Goal: Task Accomplishment & Management: Use online tool/utility

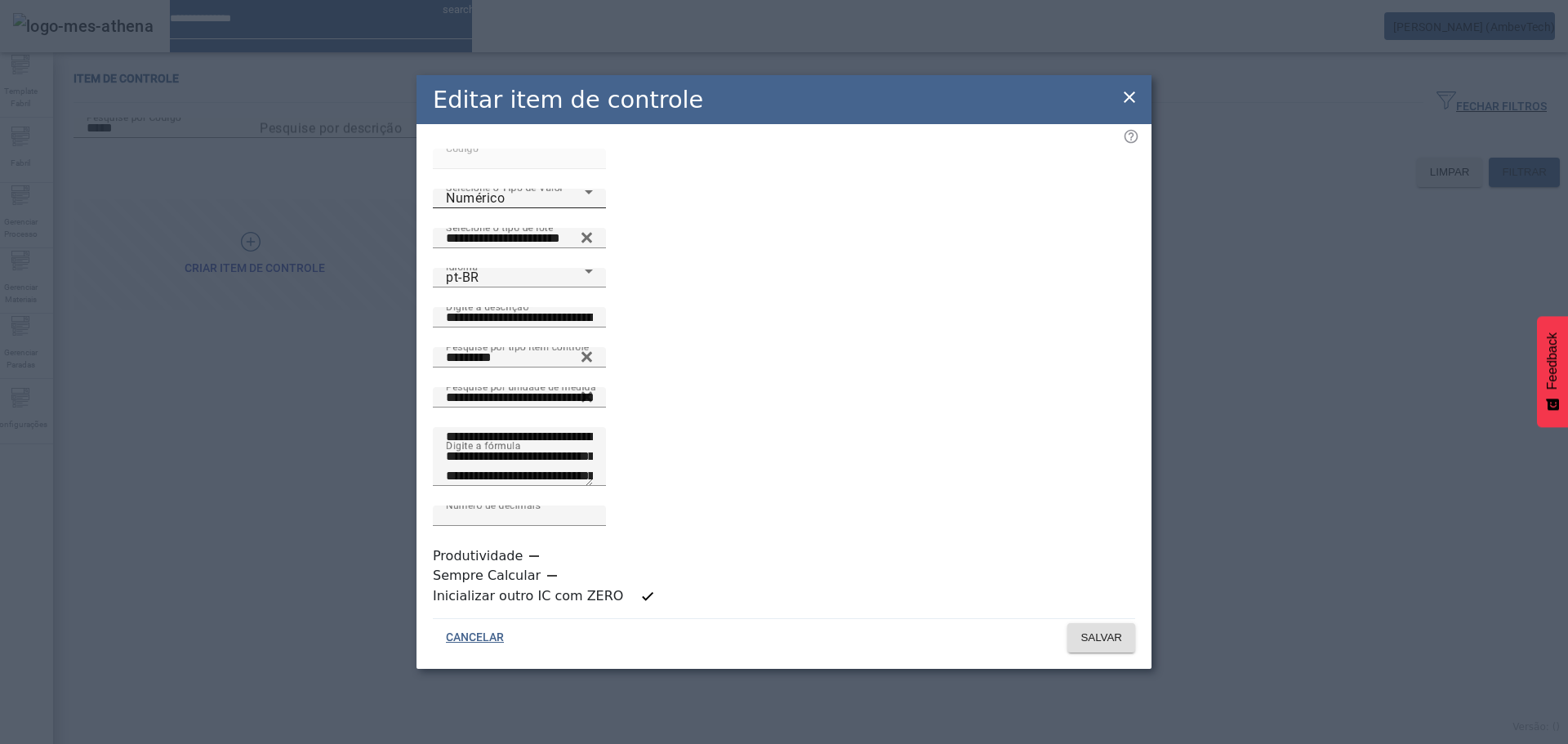
click at [585, 208] on div "Numérico" at bounding box center [515, 198] width 139 height 19
click at [1134, 107] on icon at bounding box center [1129, 96] width 19 height 19
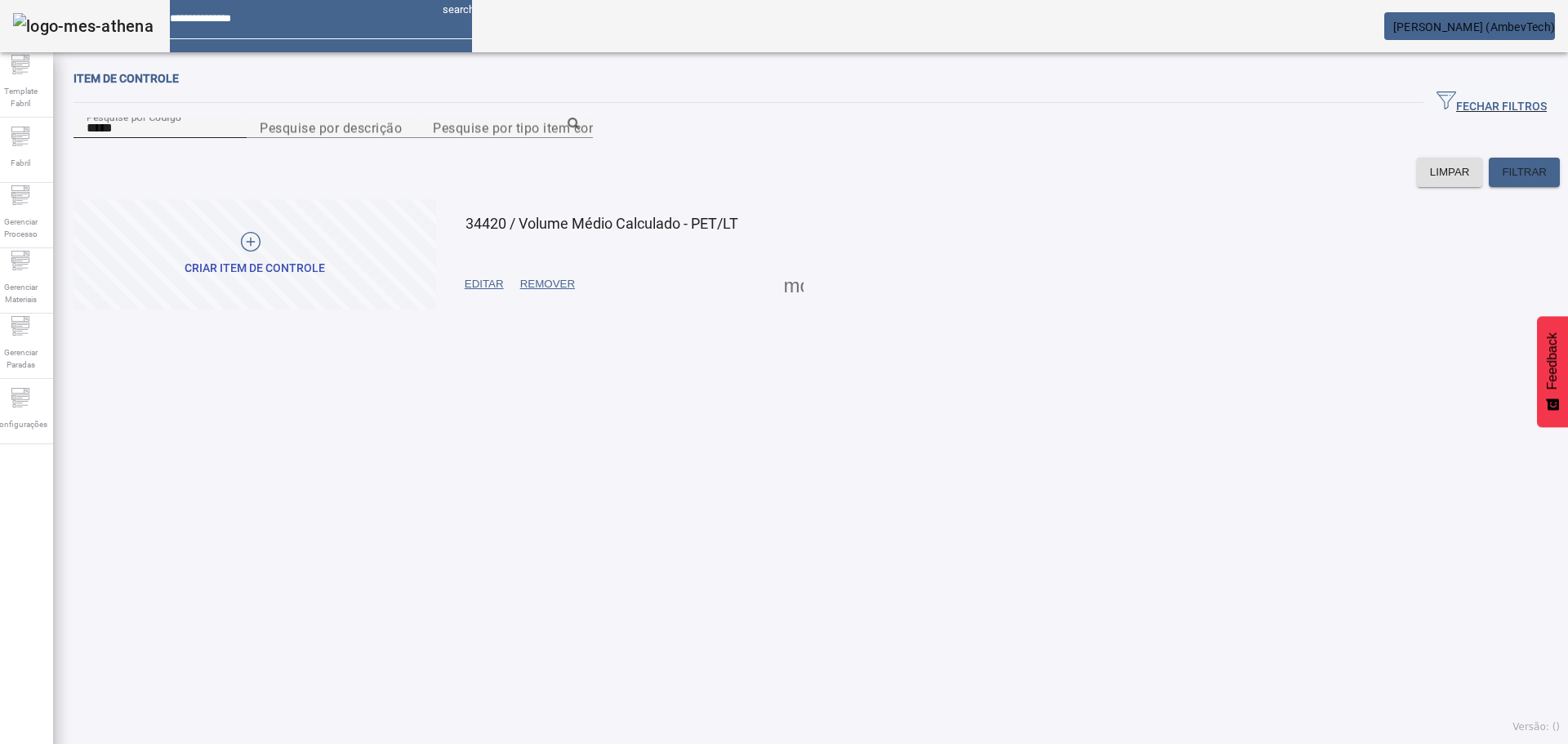
click at [148, 138] on div "Pesquise por Código *****" at bounding box center [159, 128] width 147 height 20
click at [148, 138] on input "*****" at bounding box center [159, 128] width 147 height 19
paste input
type input "*****"
click at [487, 293] on span "EDITAR" at bounding box center [485, 284] width 39 height 17
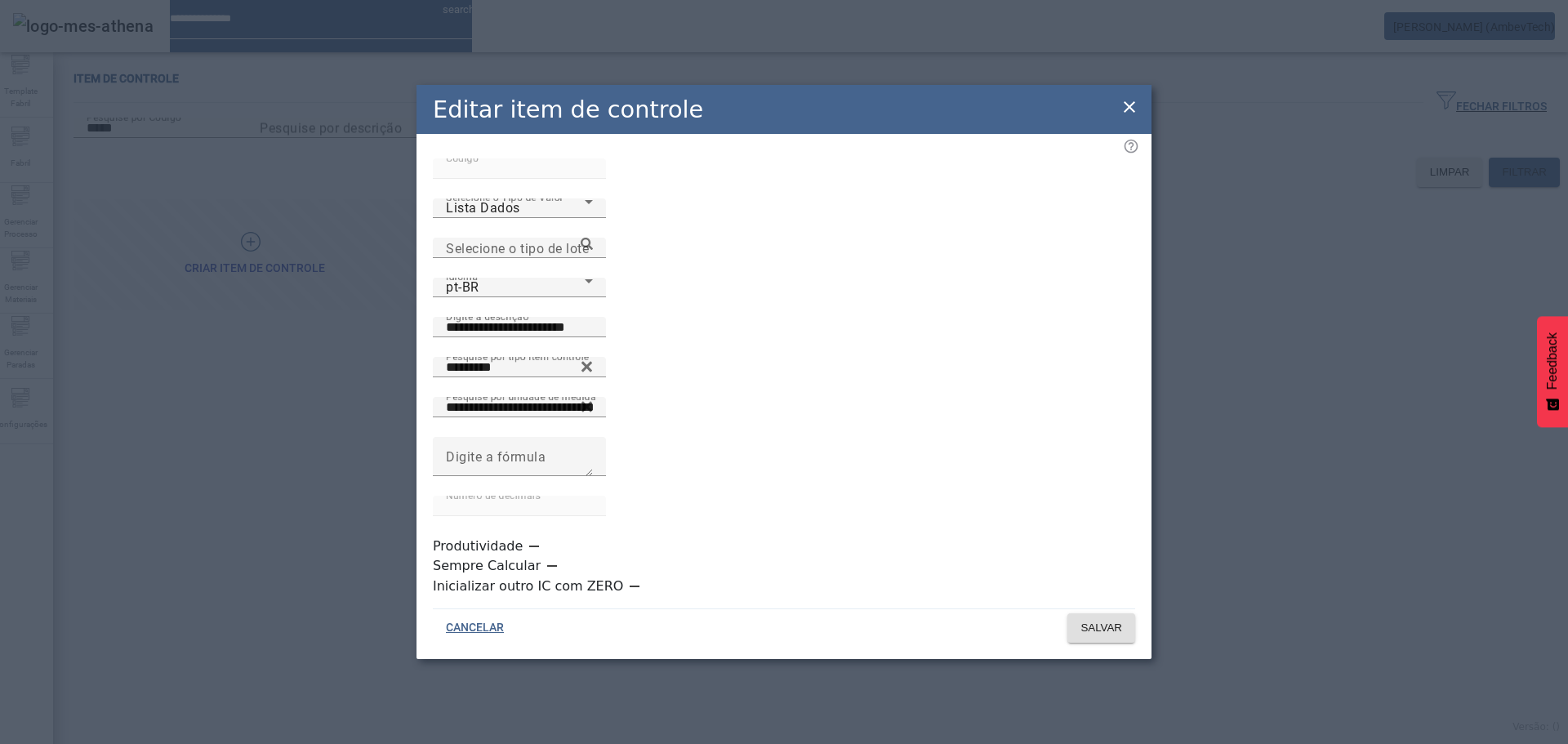
click at [1130, 117] on icon at bounding box center [1129, 107] width 19 height 19
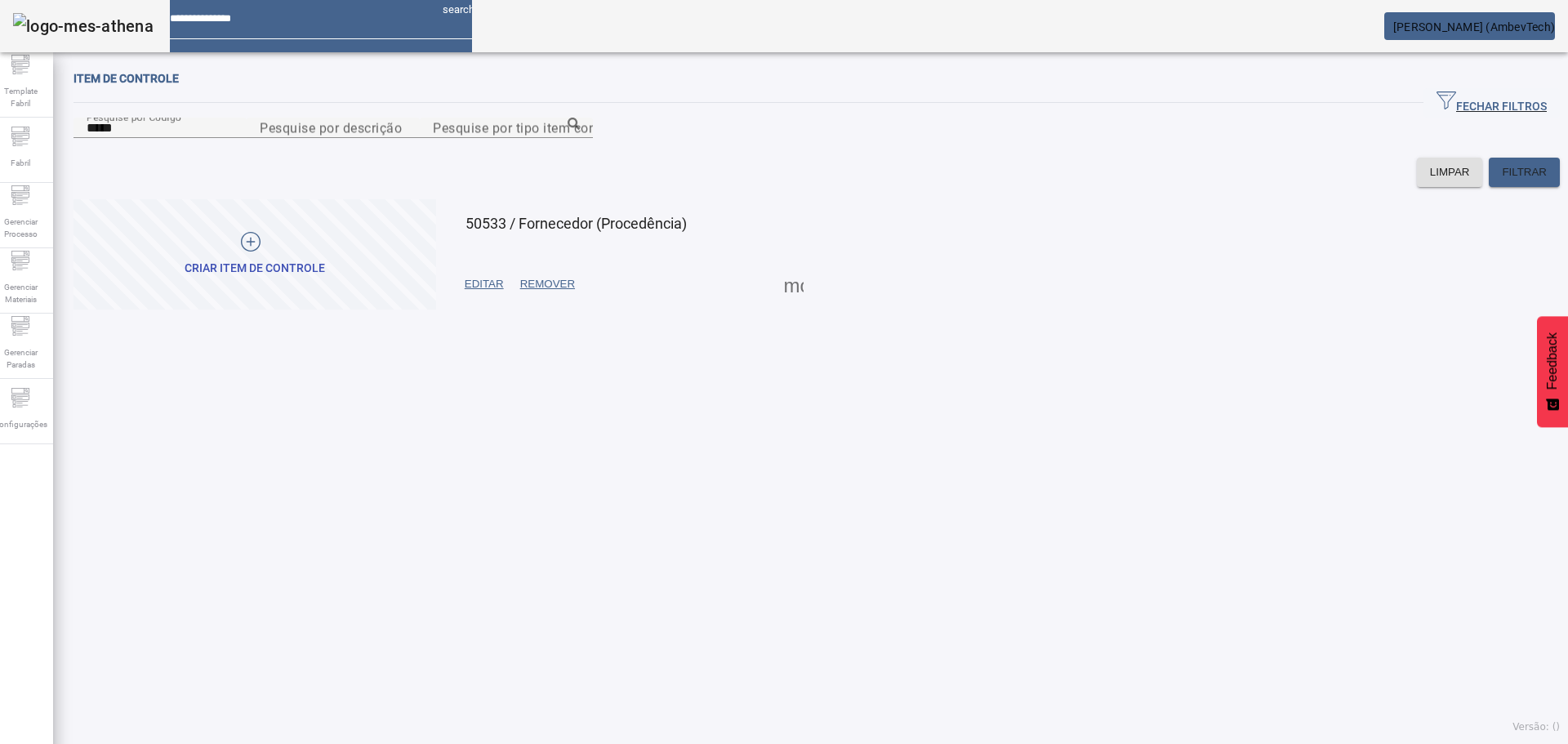
click at [796, 304] on span at bounding box center [794, 284] width 39 height 39
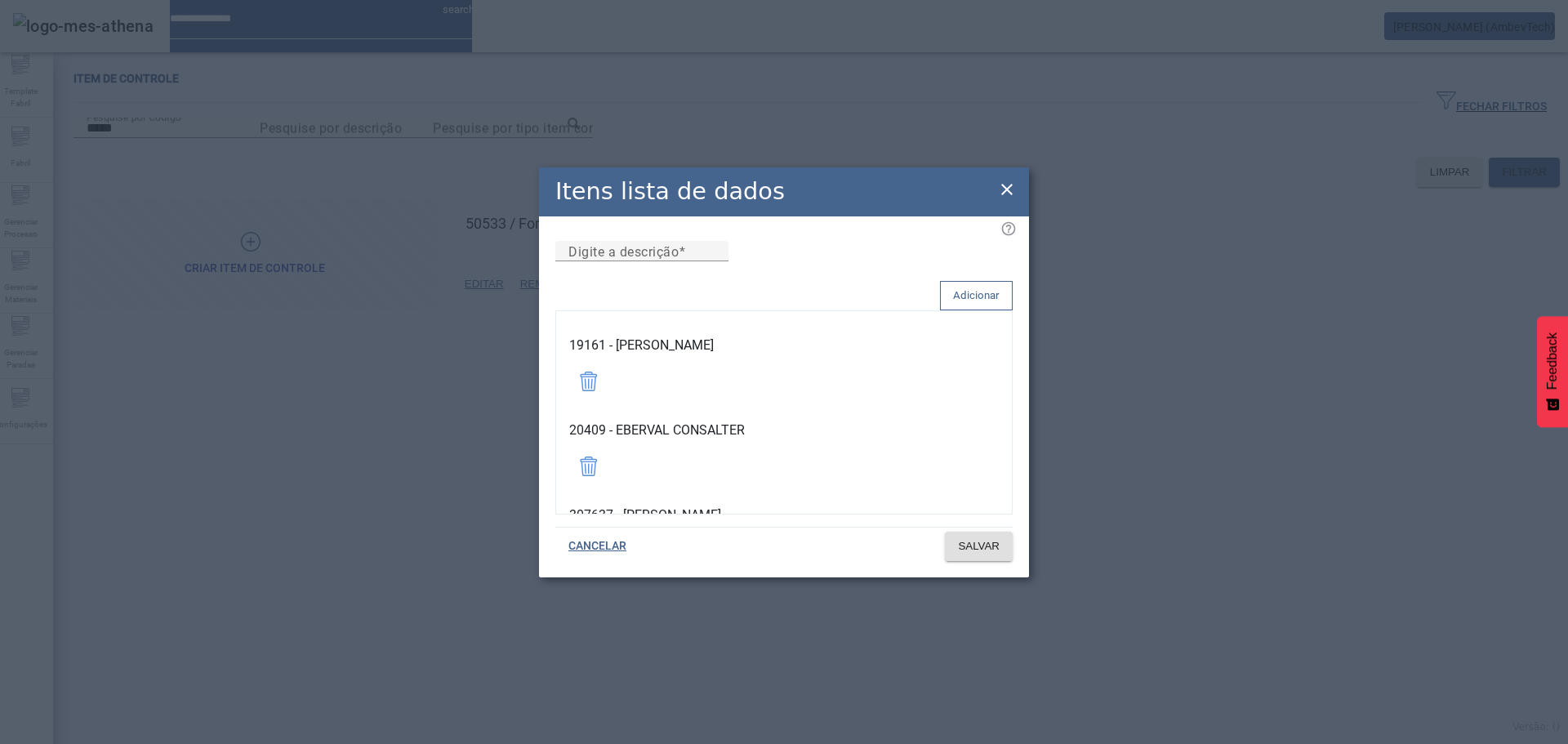
scroll to position [2385, 0]
click at [1009, 192] on icon at bounding box center [1006, 189] width 19 height 19
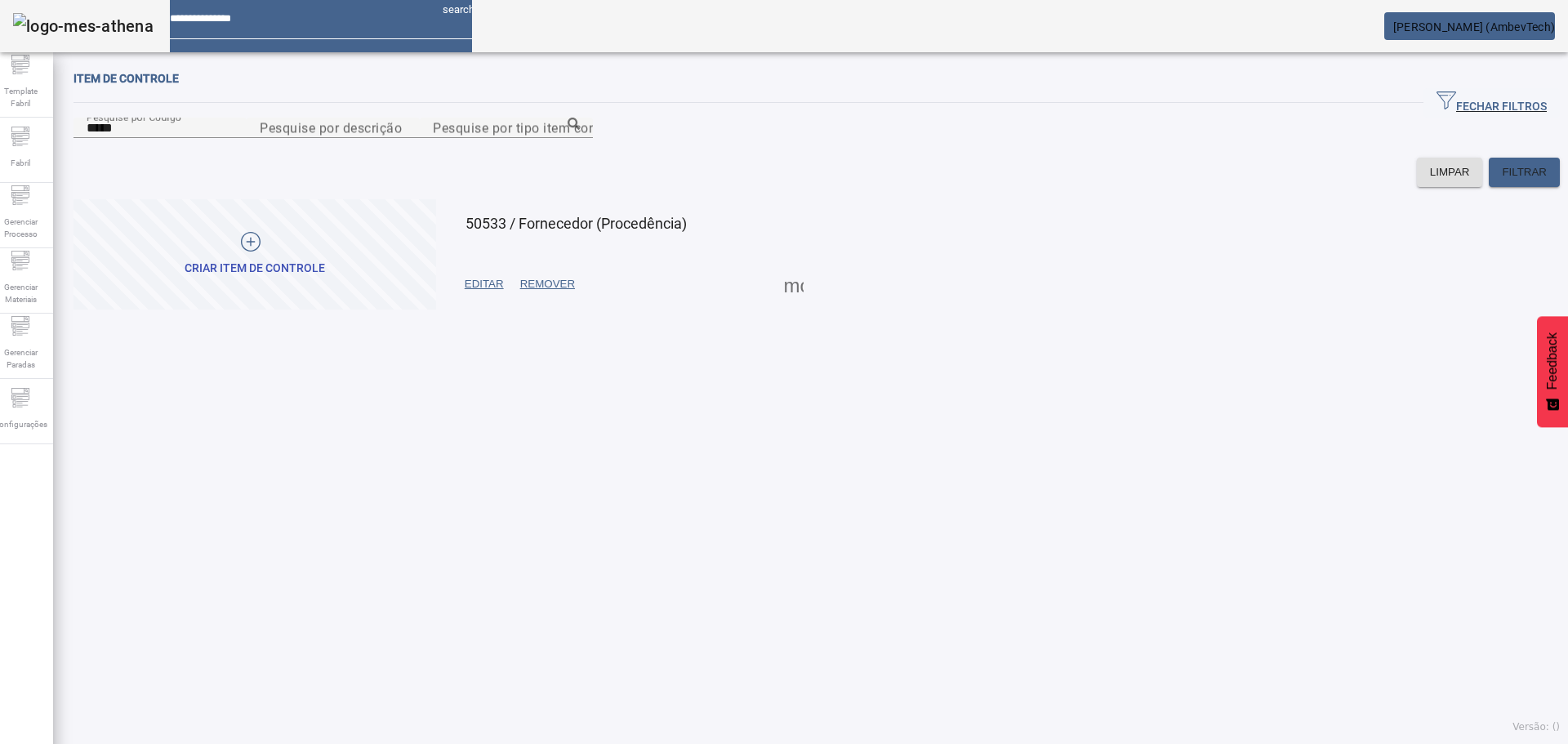
click at [786, 304] on span at bounding box center [794, 284] width 39 height 39
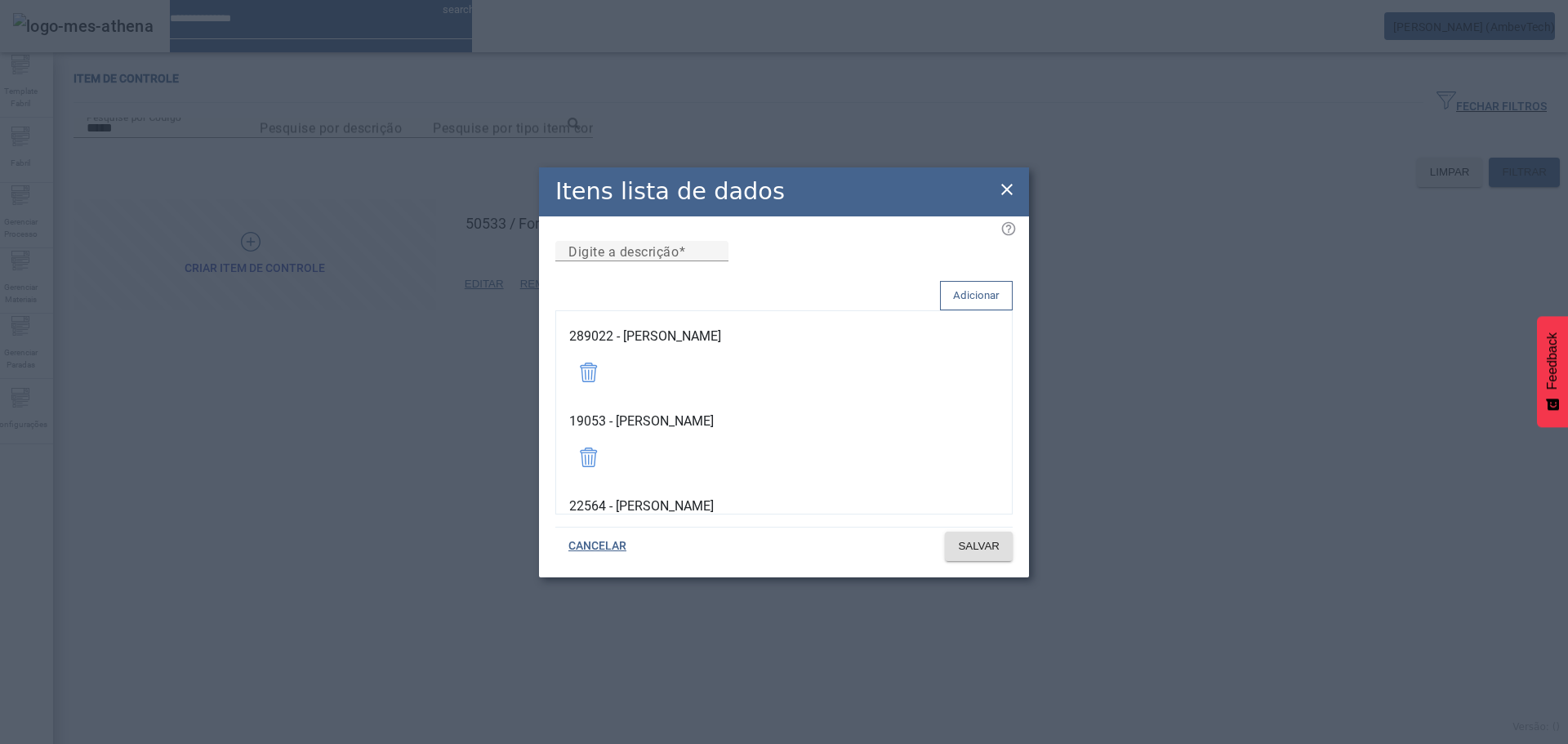
scroll to position [0, 0]
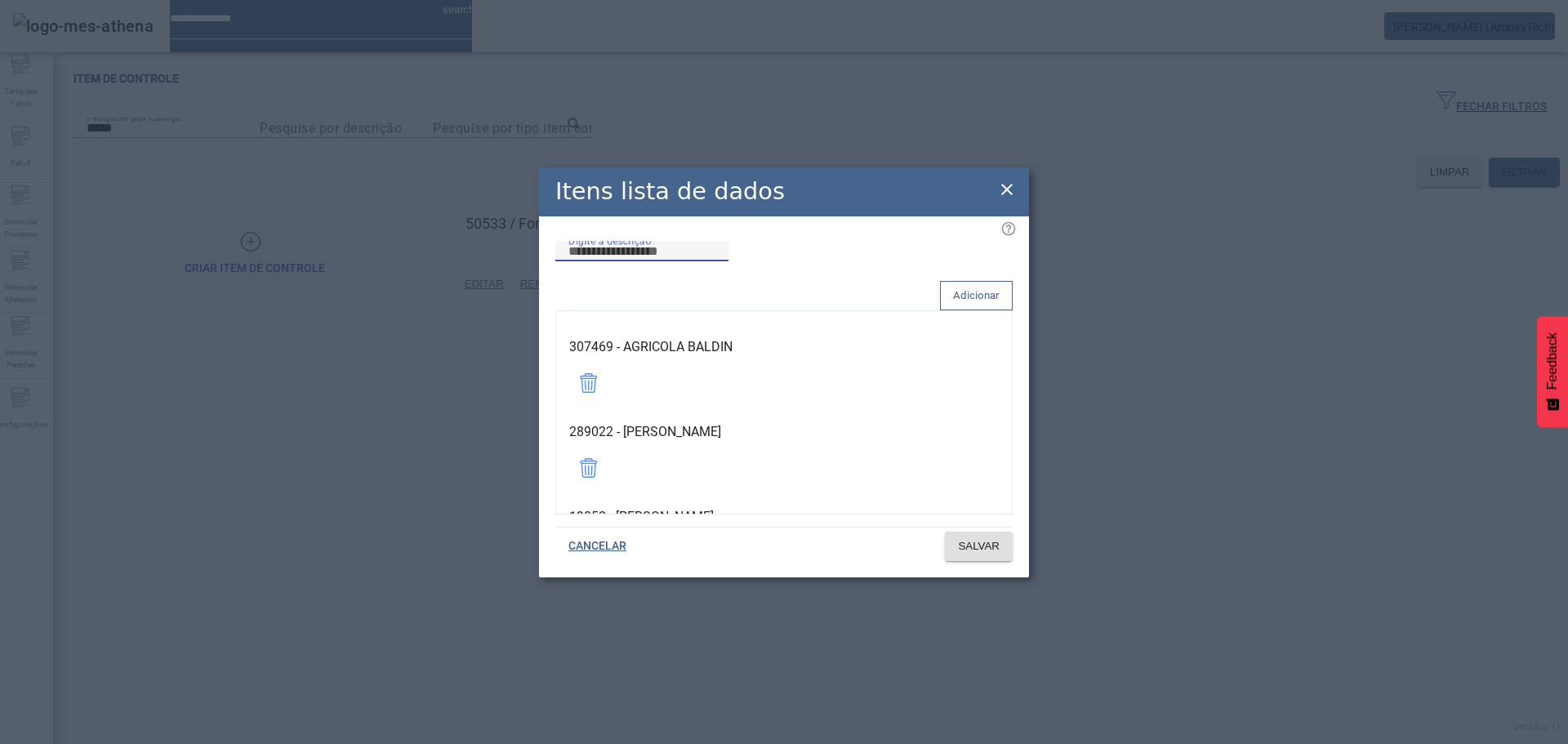
click at [660, 261] on input "Digite a descrição" at bounding box center [641, 251] width 147 height 19
type input "*****"
click at [981, 287] on span "Adicionar" at bounding box center [977, 296] width 46 height 17
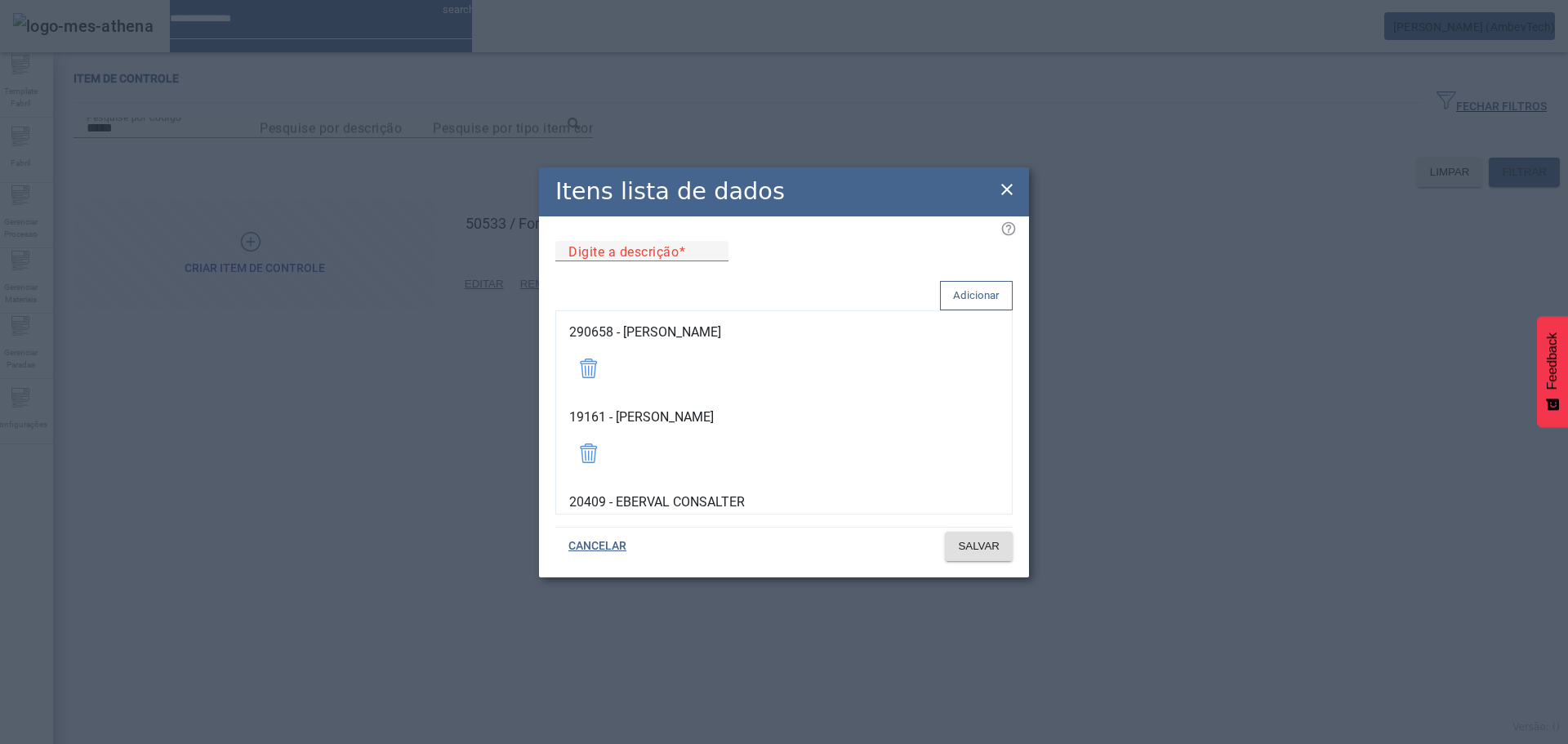
scroll to position [2424, 0]
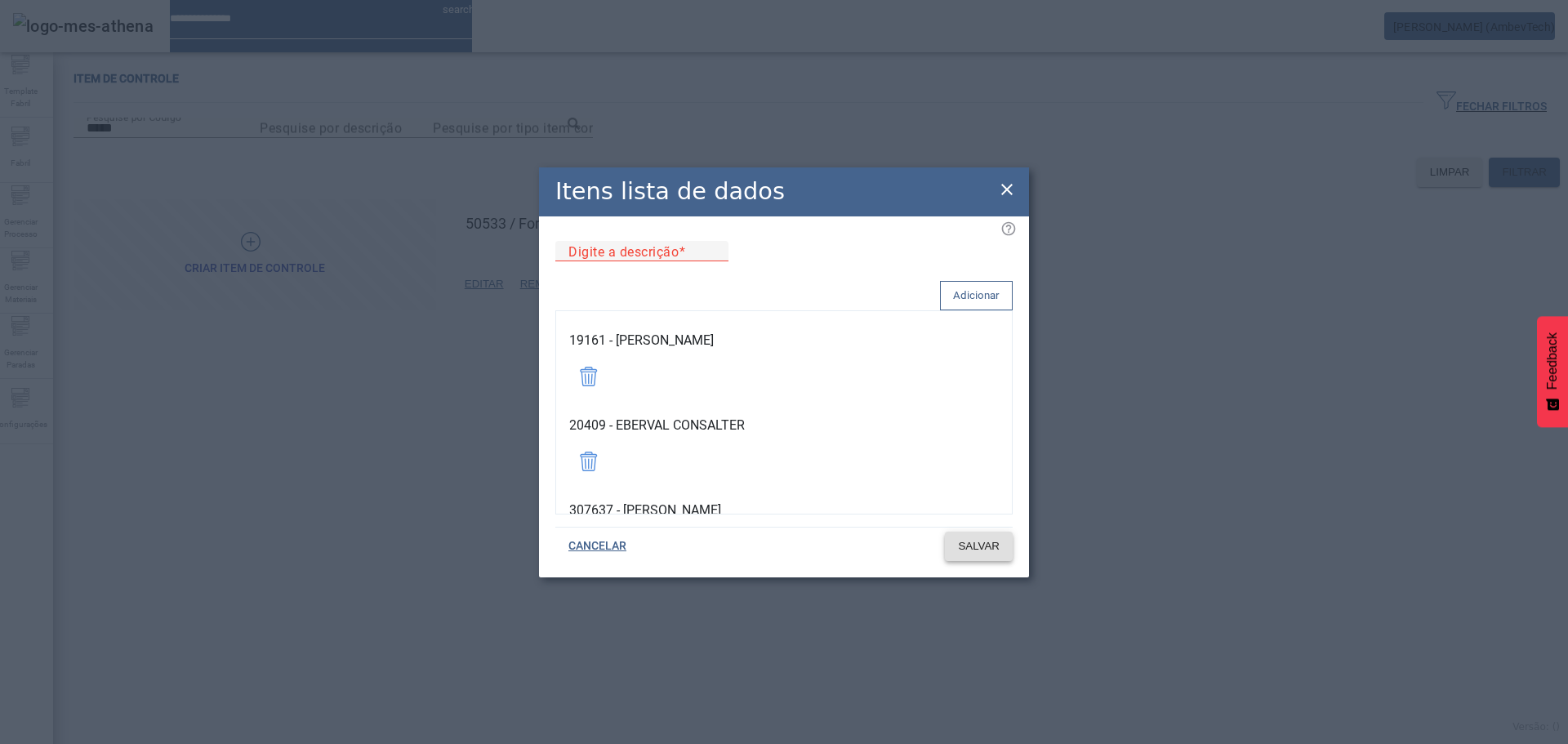
click at [962, 550] on span "SALVAR" at bounding box center [979, 547] width 42 height 17
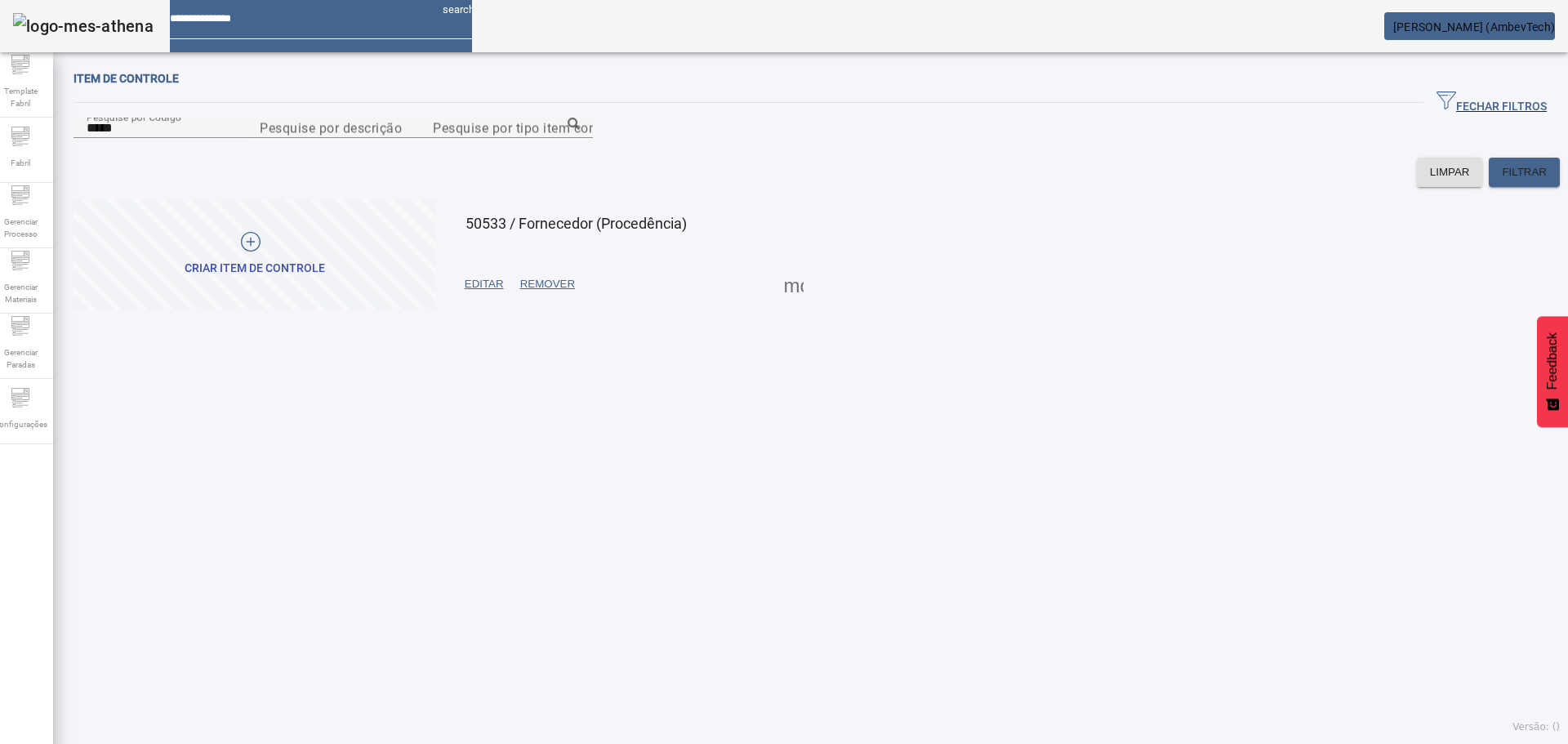
click at [483, 304] on span at bounding box center [485, 284] width 56 height 39
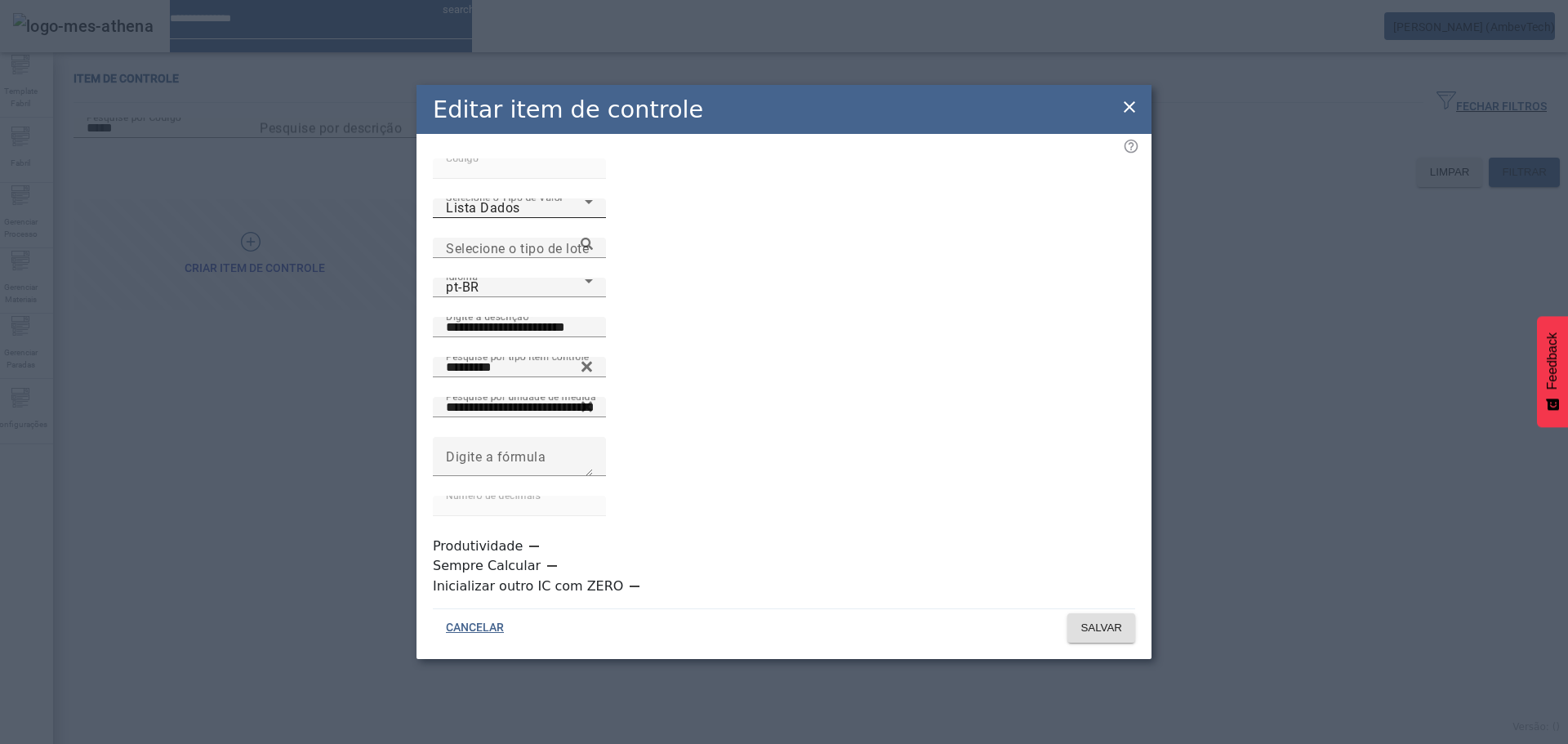
click at [585, 218] on div "Lista Dados" at bounding box center [515, 208] width 139 height 19
click at [1119, 134] on div "Editar item de controle" at bounding box center [784, 109] width 735 height 49
click at [1128, 113] on icon at bounding box center [1130, 107] width 11 height 11
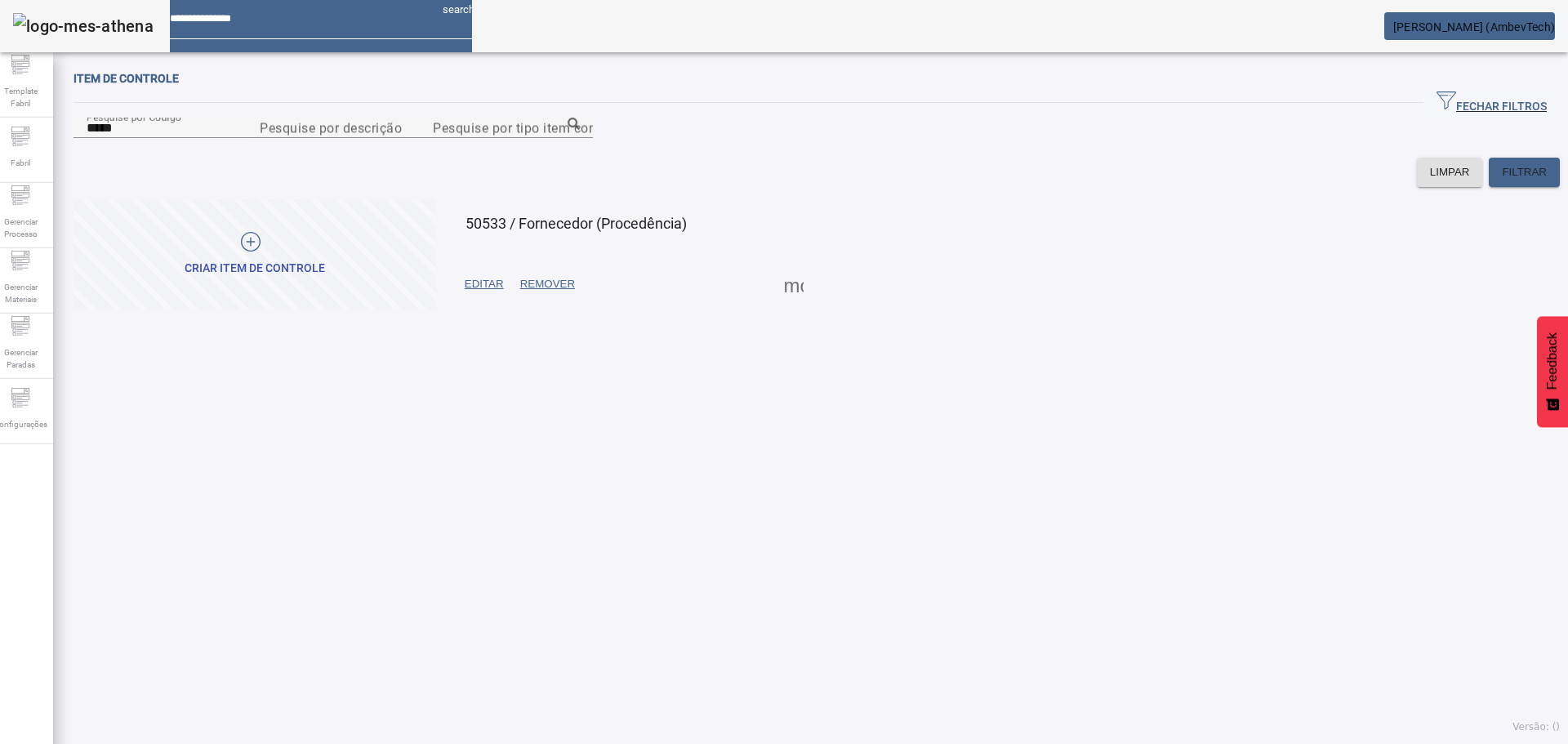
click at [788, 304] on span at bounding box center [794, 284] width 39 height 39
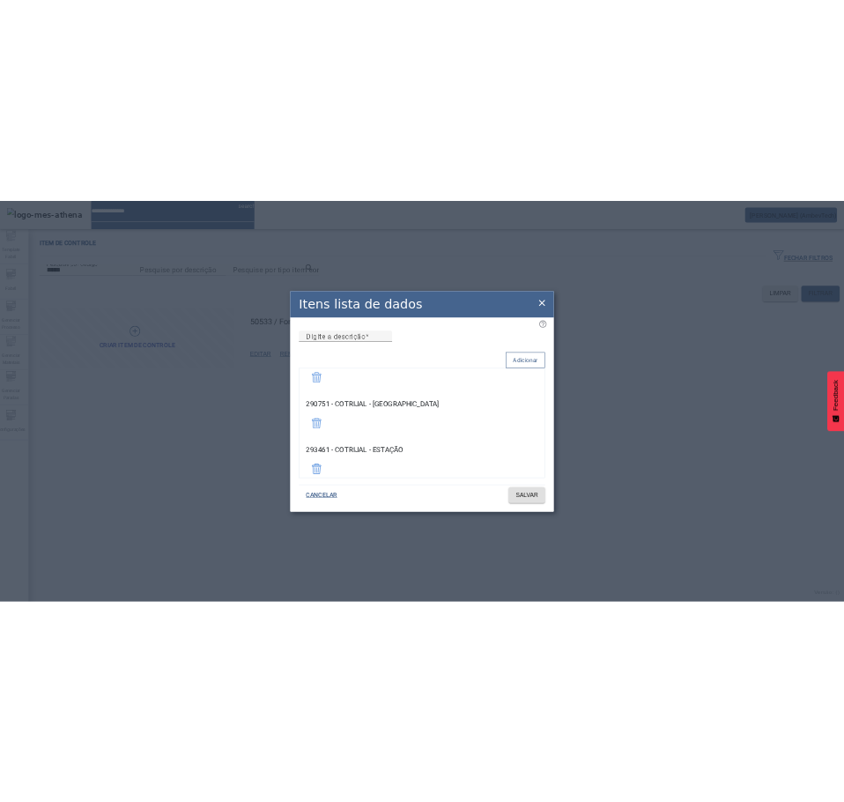
scroll to position [2027, 0]
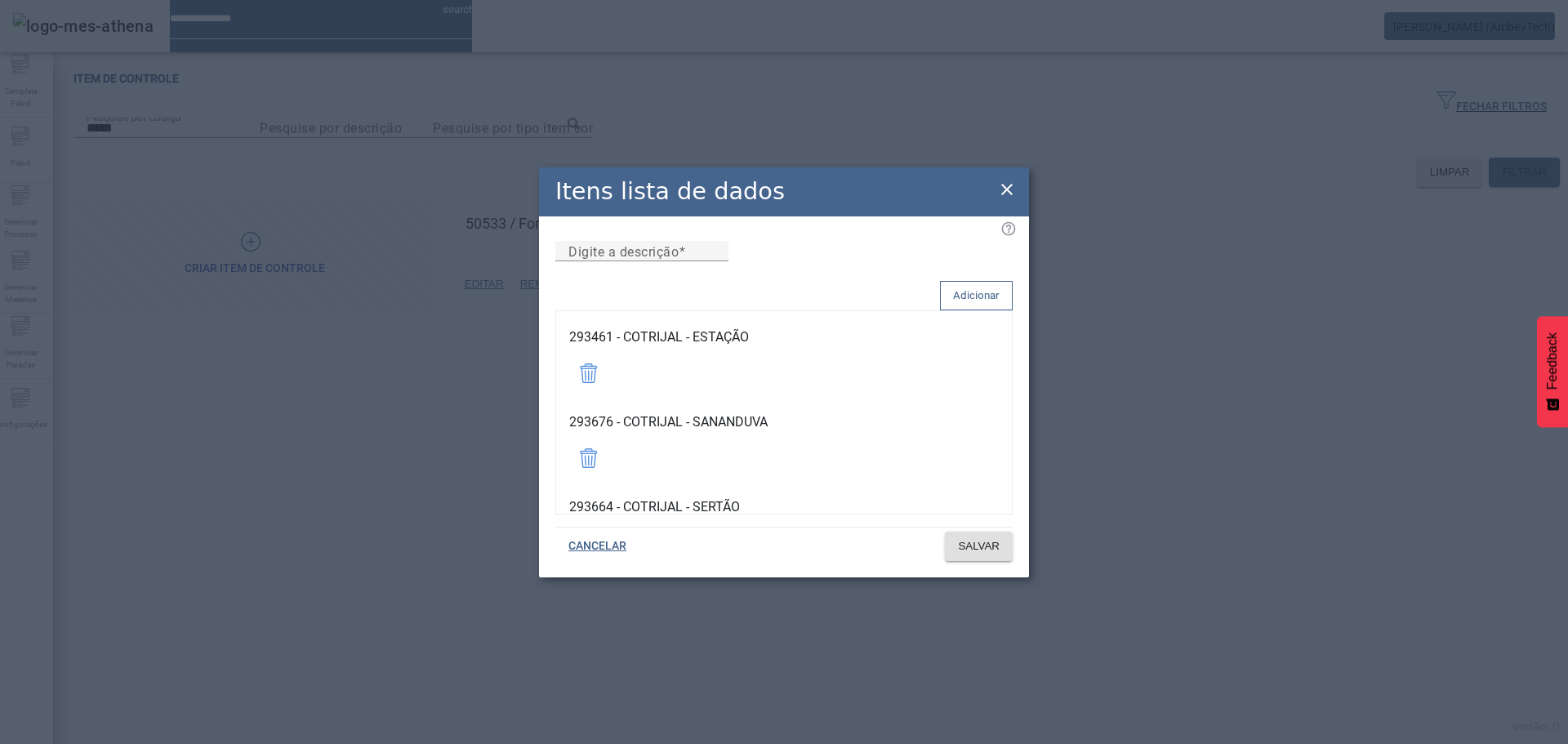
click at [1009, 189] on icon at bounding box center [1007, 189] width 11 height 11
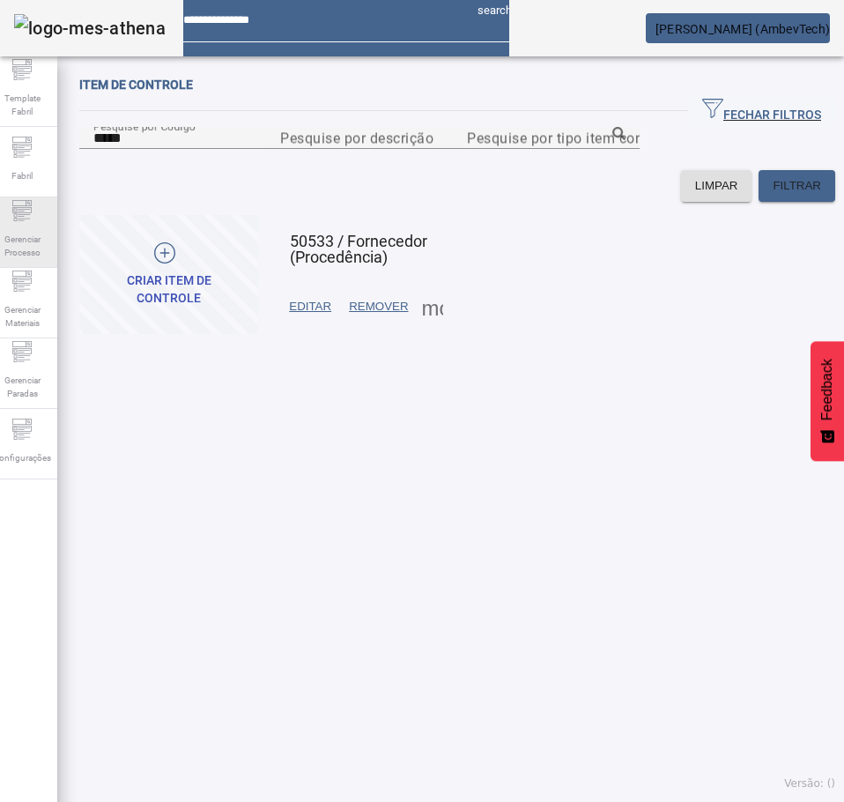
click at [17, 227] on span "Gerenciar Processo" at bounding box center [22, 245] width 53 height 37
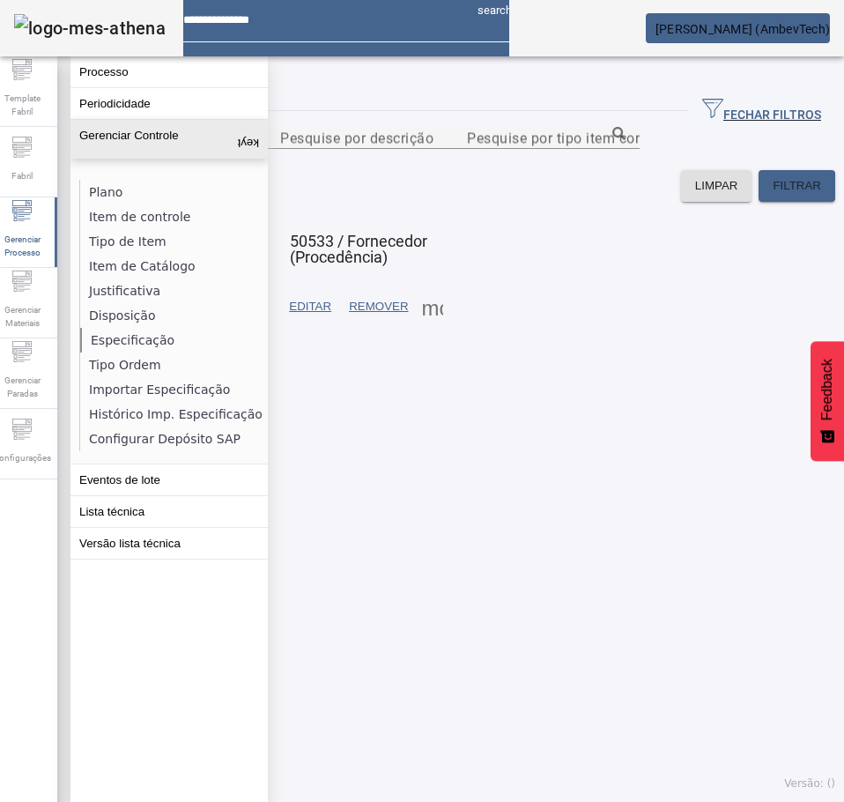
click at [123, 331] on li "Especificação" at bounding box center [173, 340] width 187 height 25
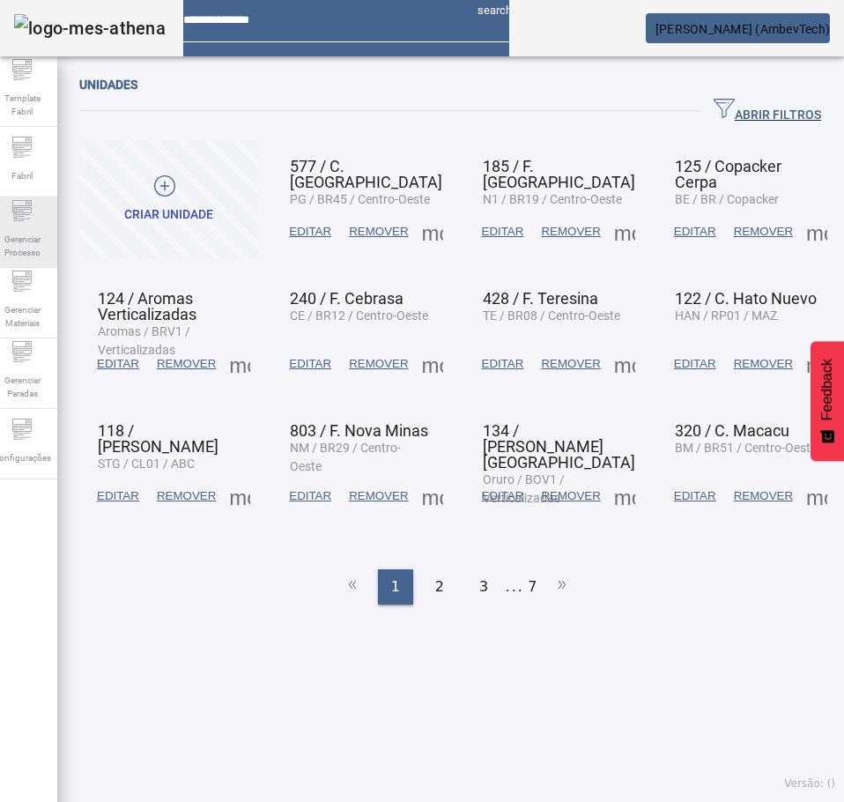
click at [43, 228] on span "Gerenciar Processo" at bounding box center [22, 245] width 53 height 37
